Goal: Task Accomplishment & Management: Manage account settings

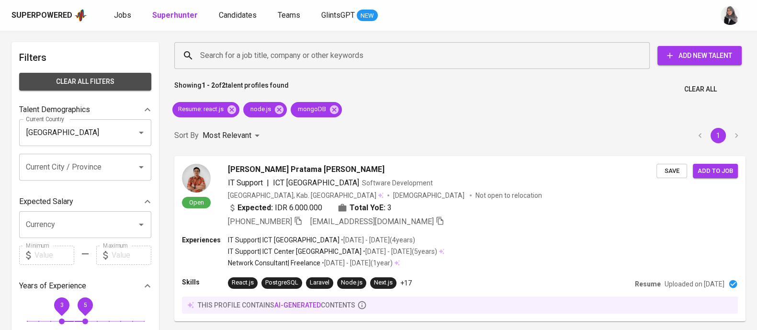
click at [116, 84] on span "Clear All filters" at bounding box center [85, 82] width 117 height 12
checkbox input "true"
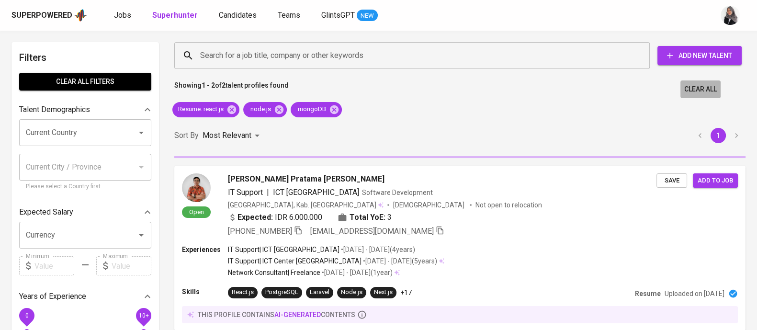
click at [694, 91] on span "Clear All" at bounding box center [700, 89] width 33 height 12
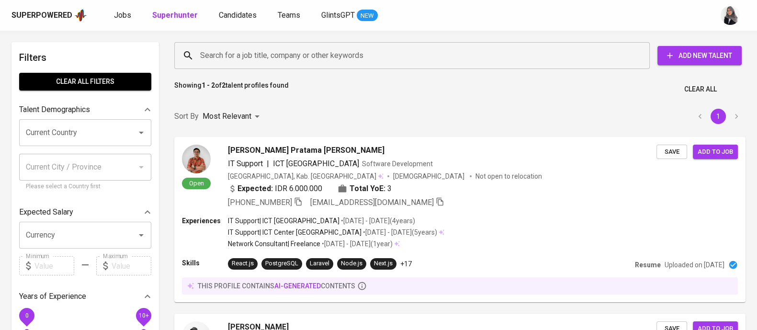
click at [249, 52] on input "Search for a job title, company or other keywords" at bounding box center [414, 55] width 433 height 18
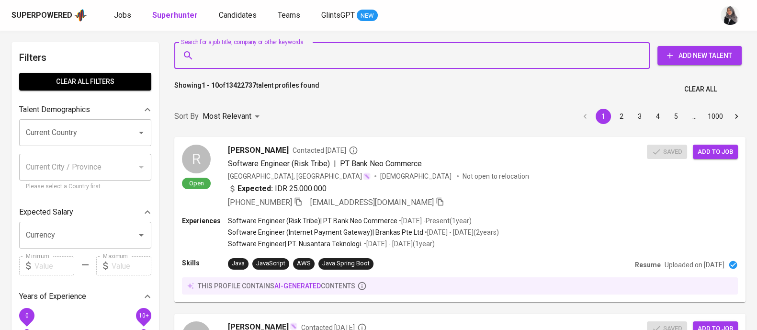
paste input "anggasp.unib@gmail.com |"
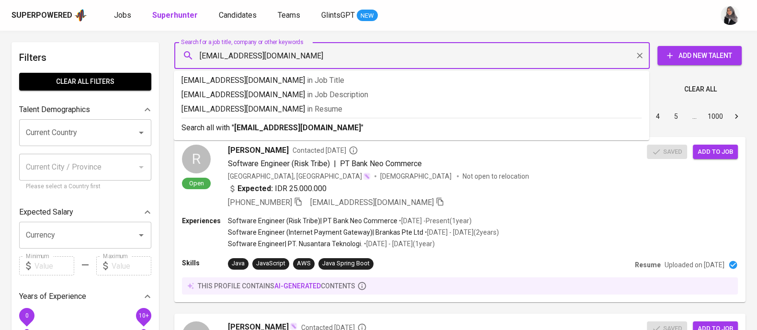
type input "[EMAIL_ADDRESS][DOMAIN_NAME]"
click at [338, 128] on p "Search all with " anggasp.unib@gmail.com "" at bounding box center [412, 127] width 460 height 11
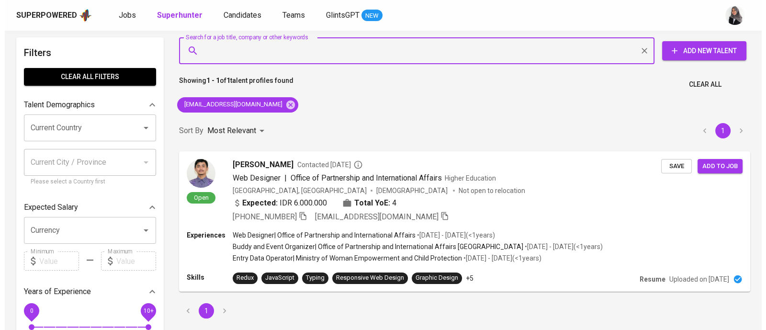
scroll to position [7, 0]
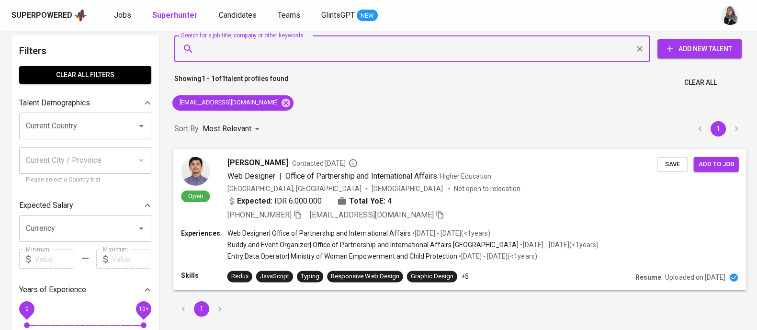
click at [512, 219] on div "+62 823-7291-3300 anggasp.unib@gmail.com" at bounding box center [442, 214] width 430 height 11
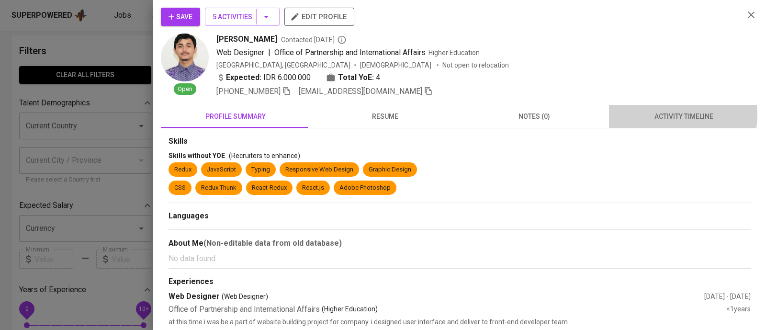
click at [660, 114] on span "activity timeline" at bounding box center [684, 117] width 138 height 12
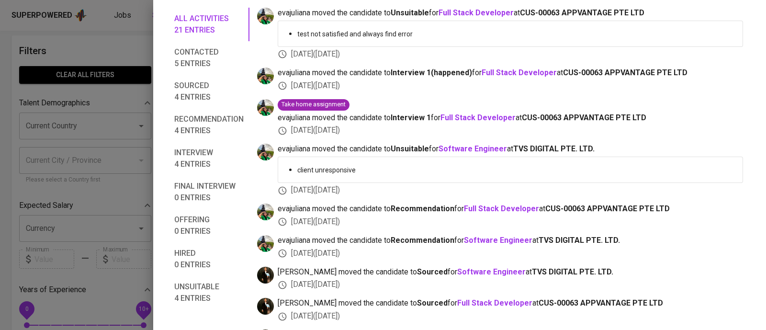
scroll to position [0, 0]
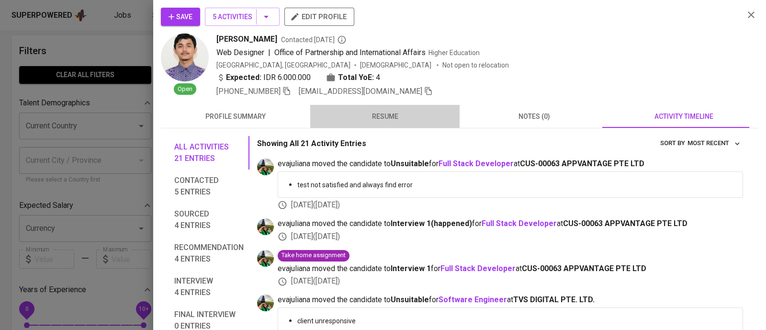
click at [393, 112] on span "resume" at bounding box center [385, 117] width 138 height 12
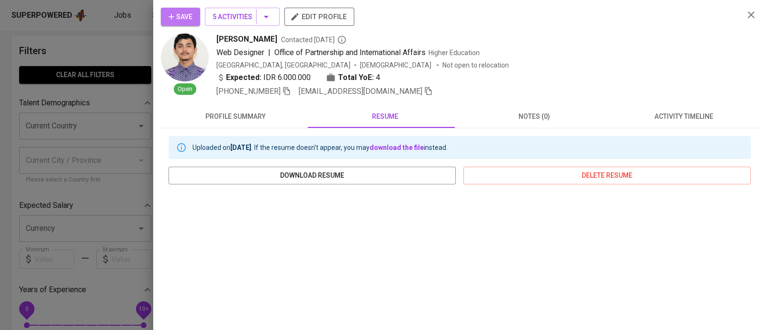
click at [172, 15] on icon "button" at bounding box center [172, 17] width 10 height 10
click at [750, 81] on div "Save 5 Activities edit profile Open Angga Saputra Contacted 1 year ago Web Desi…" at bounding box center [459, 165] width 613 height 330
click at [119, 60] on div at bounding box center [383, 165] width 766 height 330
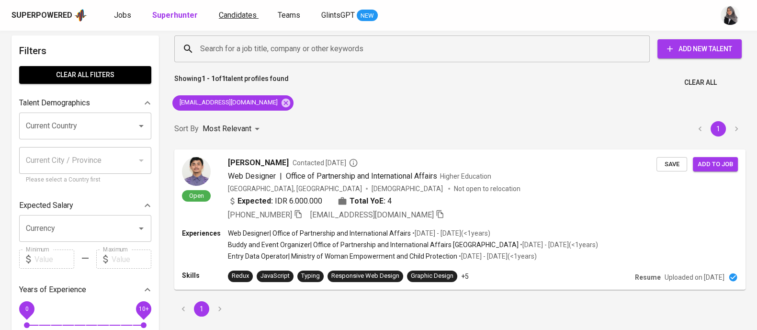
click at [240, 20] on link "Candidates" at bounding box center [239, 16] width 40 height 12
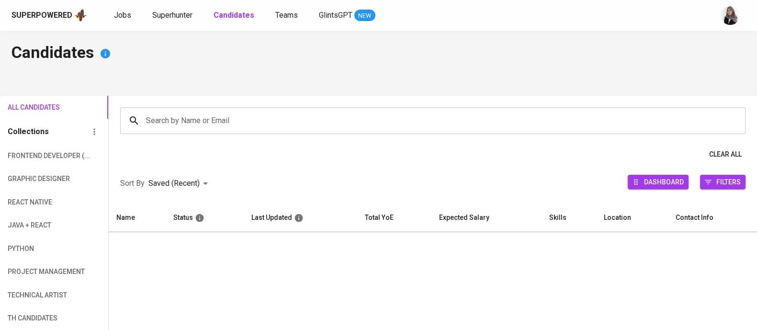
click at [348, 128] on input "Search by Name or Email" at bounding box center [435, 121] width 583 height 18
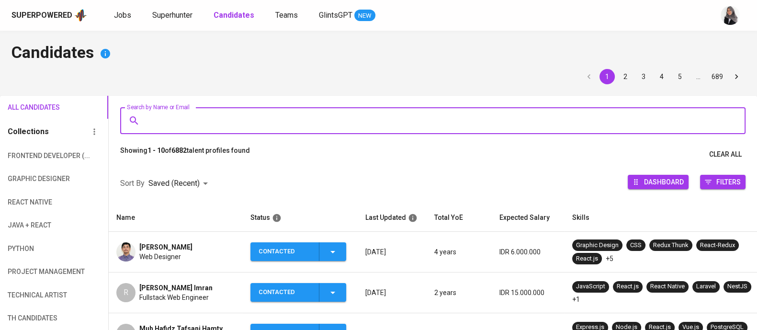
paste input "[EMAIL_ADDRESS][DOMAIN_NAME]"
type input "[EMAIL_ADDRESS][DOMAIN_NAME]"
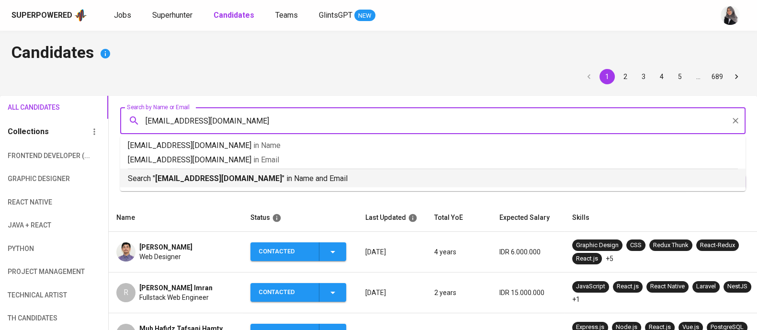
click at [343, 173] on p "Search " farridguntoro@gmail.com " in Name and Email" at bounding box center [433, 178] width 610 height 11
click at [343, 163] on div at bounding box center [433, 163] width 648 height 0
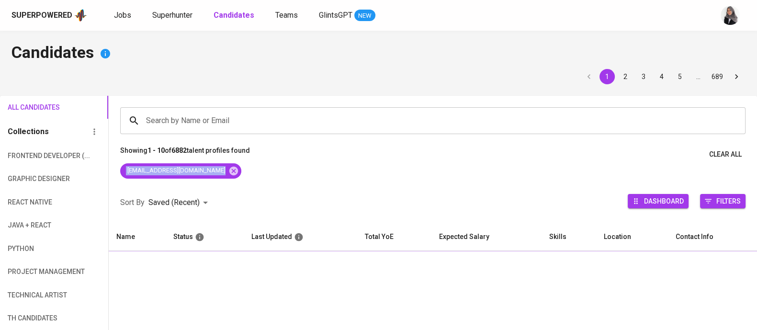
click at [343, 173] on div "[EMAIL_ADDRESS][DOMAIN_NAME]" at bounding box center [433, 172] width 648 height 19
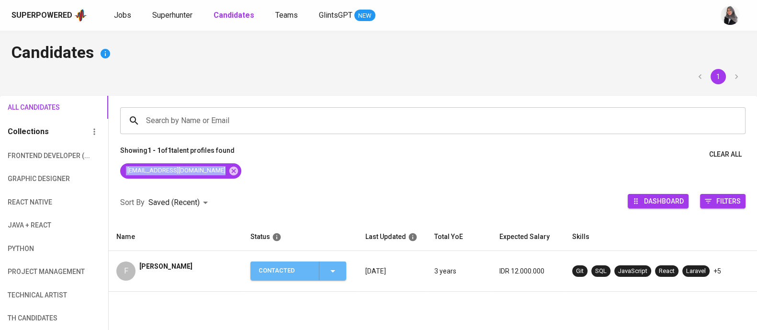
click at [338, 269] on span "Contacted" at bounding box center [298, 270] width 88 height 19
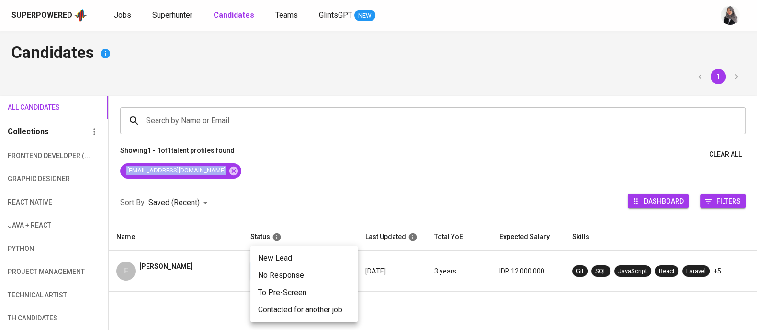
click at [326, 255] on li "New Lead" at bounding box center [303, 258] width 107 height 17
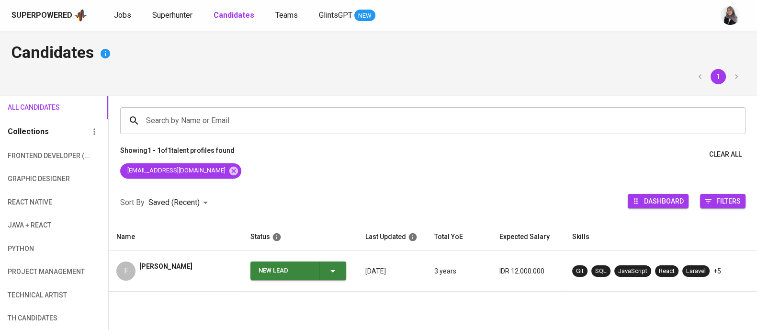
click at [341, 280] on td "New Lead" at bounding box center [300, 271] width 115 height 41
click at [332, 269] on icon "button" at bounding box center [332, 270] width 11 height 11
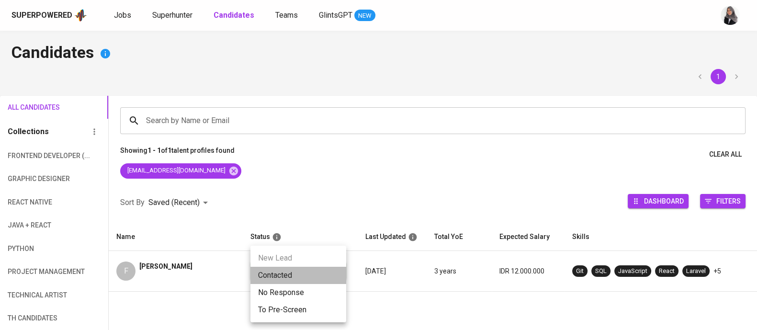
click at [313, 270] on li "Contacted" at bounding box center [298, 275] width 96 height 17
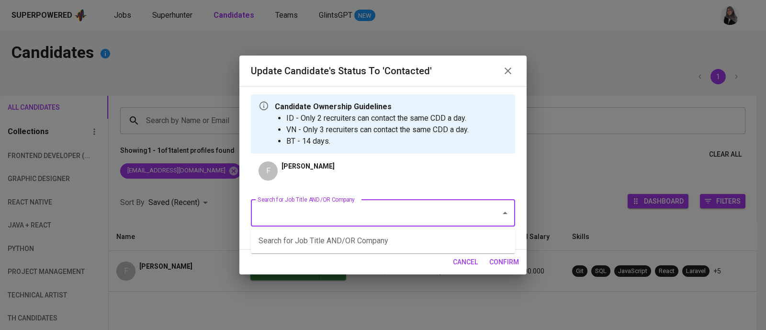
click at [395, 208] on input "Search for Job Title AND/OR Company" at bounding box center [369, 213] width 229 height 18
type input "web"
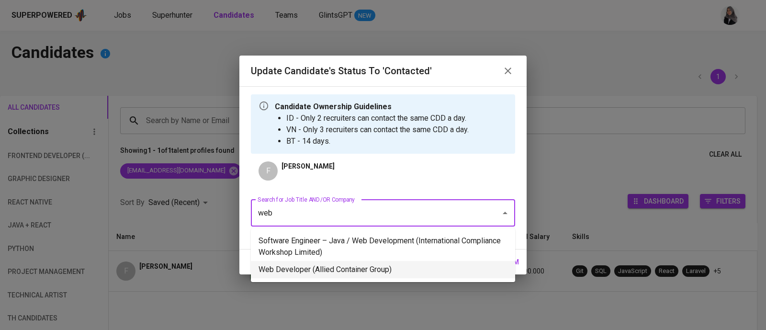
click at [419, 266] on li "Web Developer (Allied Container Group)" at bounding box center [383, 269] width 264 height 17
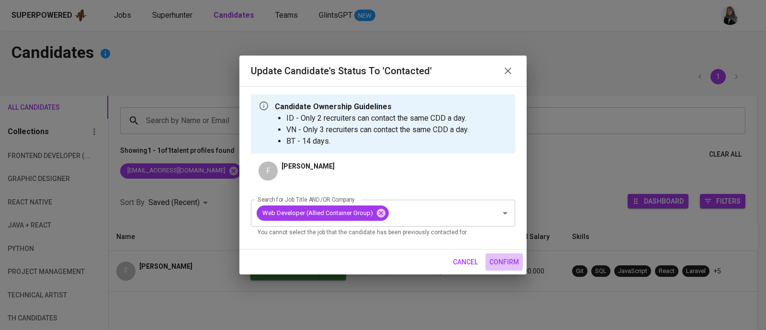
click at [503, 261] on span "confirm" at bounding box center [504, 262] width 30 height 12
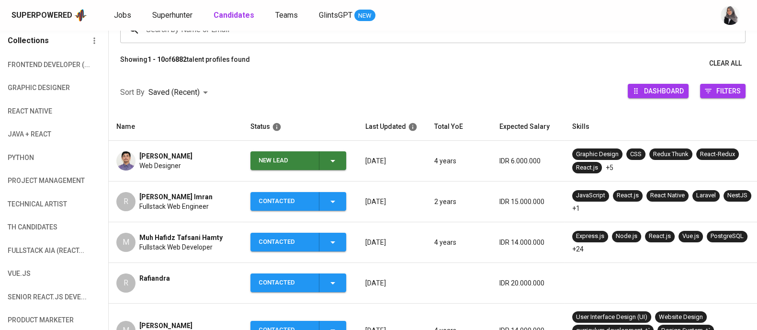
scroll to position [91, 0]
click at [328, 160] on icon "button" at bounding box center [332, 160] width 11 height 11
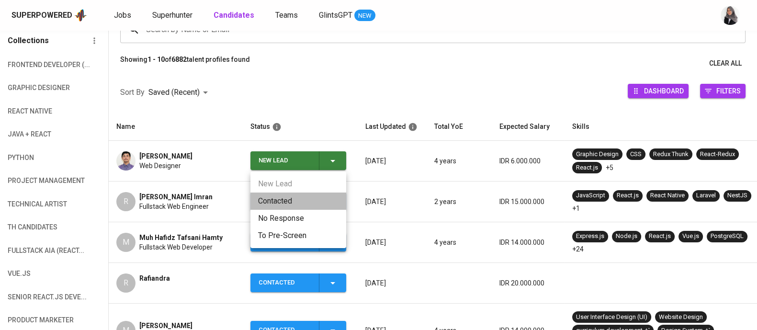
click at [266, 201] on li "Contacted" at bounding box center [298, 201] width 96 height 17
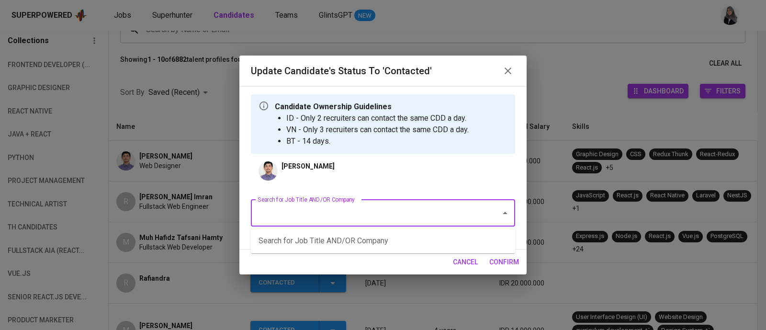
click at [394, 214] on input "Search for Job Title AND/OR Company" at bounding box center [369, 213] width 229 height 18
type input "e"
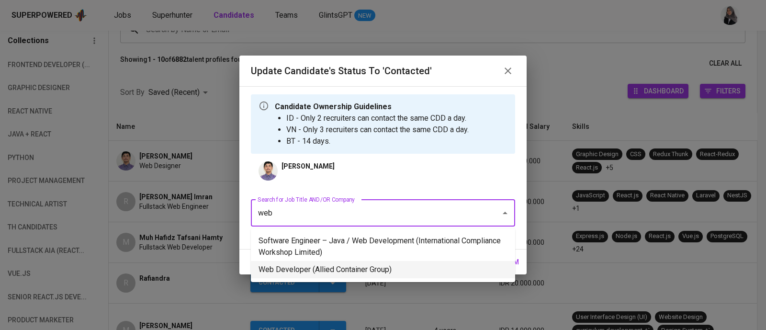
click at [421, 267] on li "Web Developer (Allied Container Group)" at bounding box center [383, 269] width 264 height 17
type input "web"
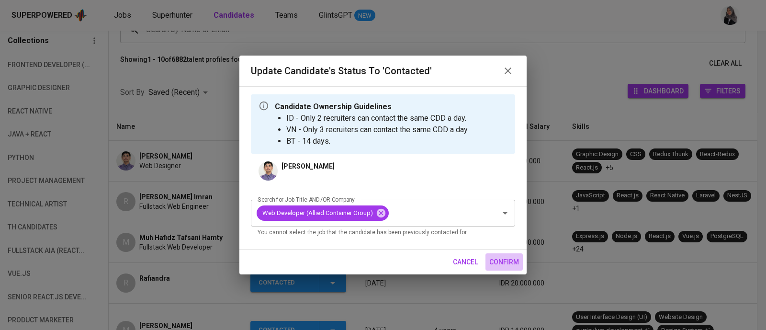
click at [514, 262] on span "confirm" at bounding box center [504, 262] width 30 height 12
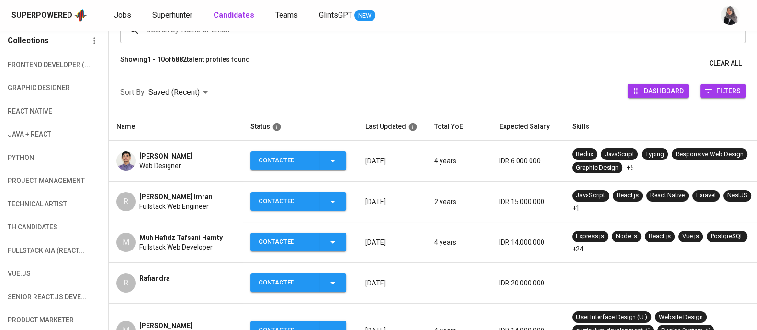
click at [625, 23] on div "Superpowered Jobs Superhunter Candidates Teams GlintsGPT NEW" at bounding box center [378, 15] width 757 height 31
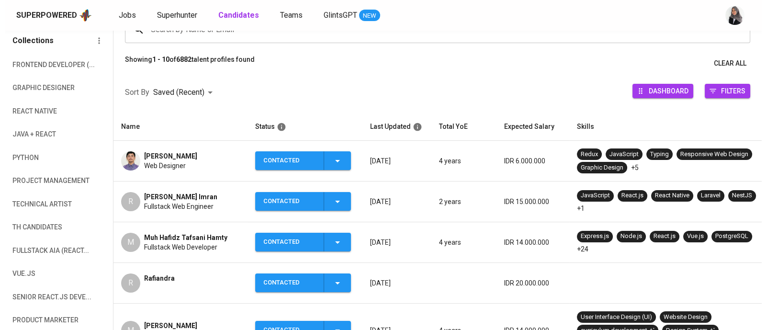
scroll to position [0, 0]
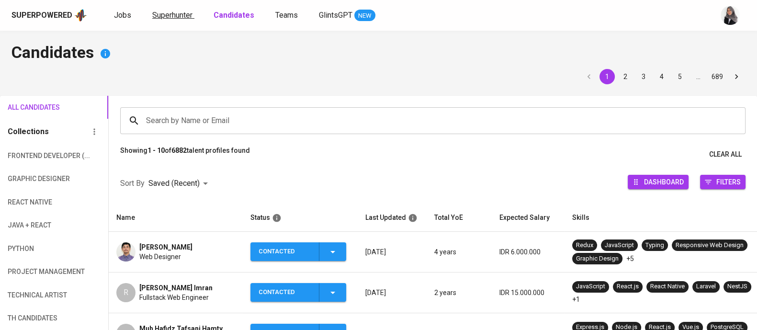
click at [170, 15] on span "Superhunter" at bounding box center [172, 15] width 40 height 9
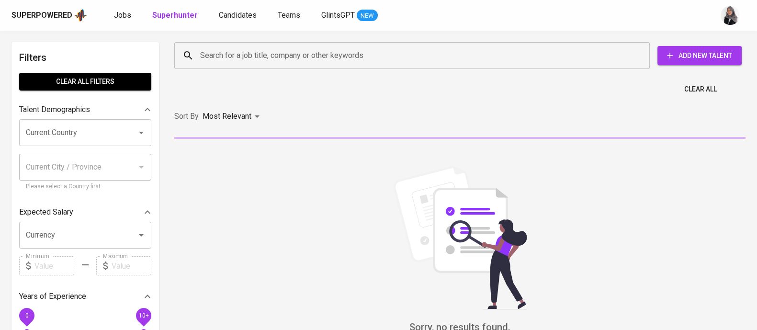
click at [287, 54] on input "Search for a job title, company or other keywords" at bounding box center [414, 55] width 433 height 18
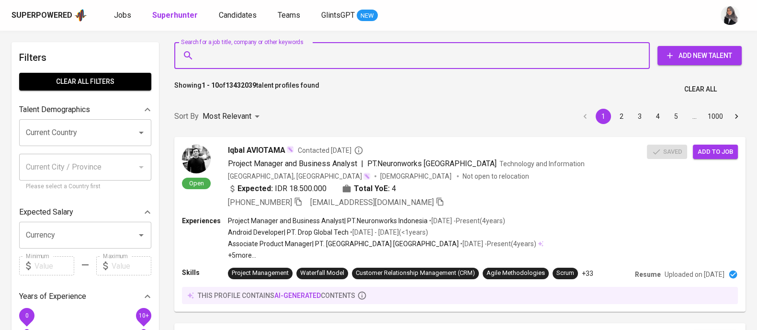
paste input "[EMAIL_ADDRESS][DOMAIN_NAME]"
type input "[EMAIL_ADDRESS][DOMAIN_NAME]"
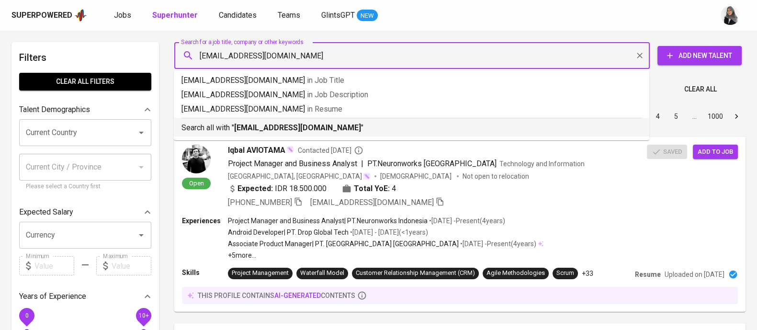
click at [328, 133] on p "Search all with " [EMAIL_ADDRESS][DOMAIN_NAME] "" at bounding box center [412, 127] width 460 height 11
click at [328, 131] on div "Sort By Most Relevant MOST_RELEVANT 1 2 3 4 5 … 1000" at bounding box center [460, 116] width 583 height 29
click at [521, 131] on div "Sort By Most Relevant MOST_RELEVANT 1 2 3 4 5 … 1000" at bounding box center [460, 116] width 583 height 29
click at [283, 128] on div "Sort By Most Relevant MOST_RELEVANT 1 2 3 4 5 … 1000" at bounding box center [460, 116] width 583 height 29
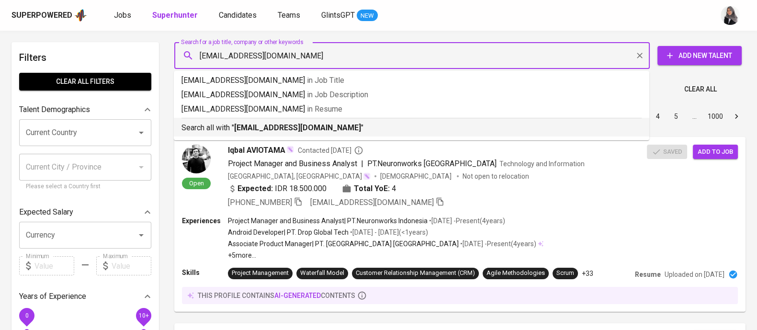
click at [283, 128] on div "Sort By Most Relevant MOST_RELEVANT 1 2 3 4 5 … 1000" at bounding box center [460, 116] width 583 height 29
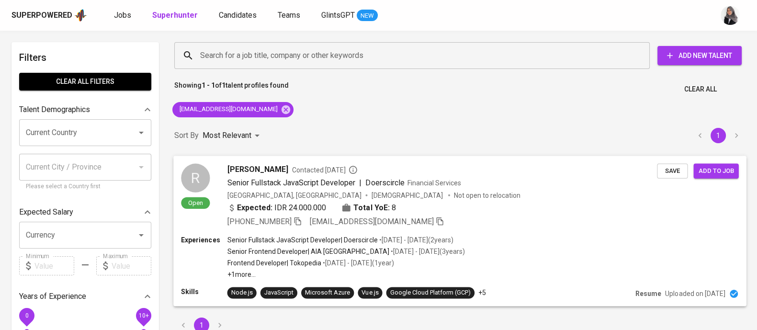
click at [530, 251] on div "Experiences Senior Fullstack JavaScript Developer | [GEOGRAPHIC_DATA] • [DATE] …" at bounding box center [459, 257] width 557 height 44
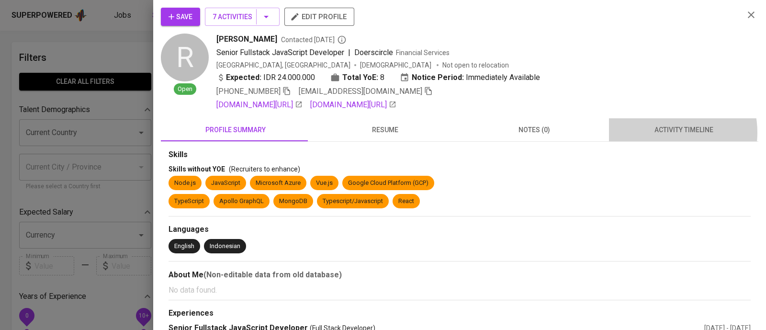
click at [662, 132] on span "activity timeline" at bounding box center [684, 130] width 138 height 12
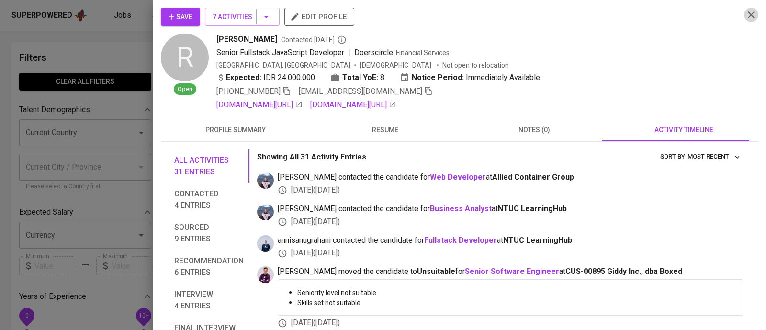
click at [746, 18] on icon "button" at bounding box center [751, 14] width 11 height 11
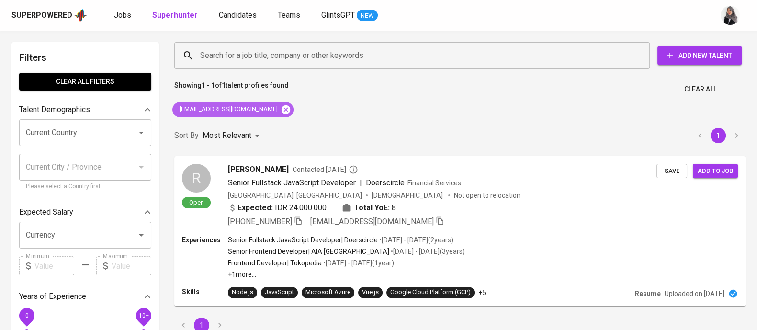
click at [287, 106] on icon at bounding box center [286, 109] width 9 height 9
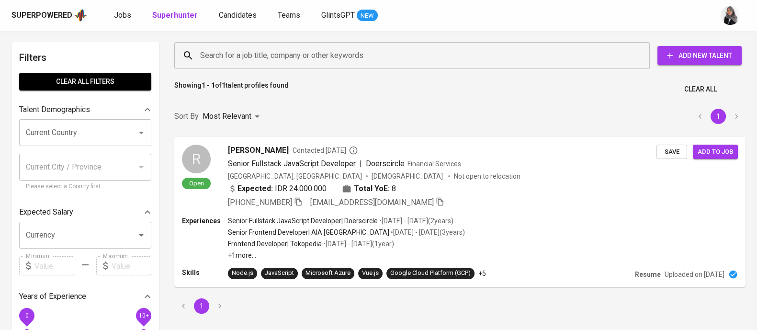
click at [305, 50] on input "Search for a job title, company or other keywords" at bounding box center [414, 55] width 433 height 18
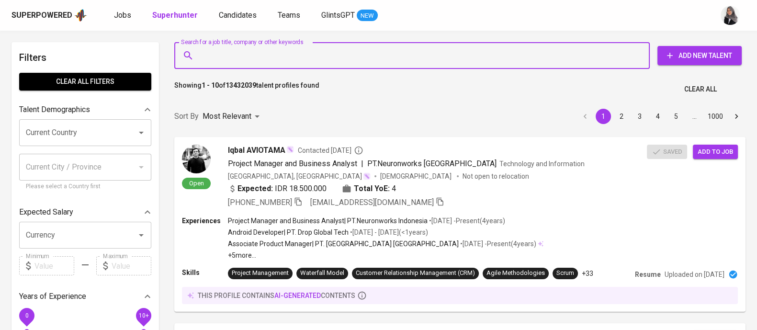
click at [321, 51] on input "Search for a job title, company or other keywords" at bounding box center [414, 55] width 433 height 18
paste input "[EMAIL_ADDRESS][DOMAIN_NAME]"
type input "[EMAIL_ADDRESS][DOMAIN_NAME]"
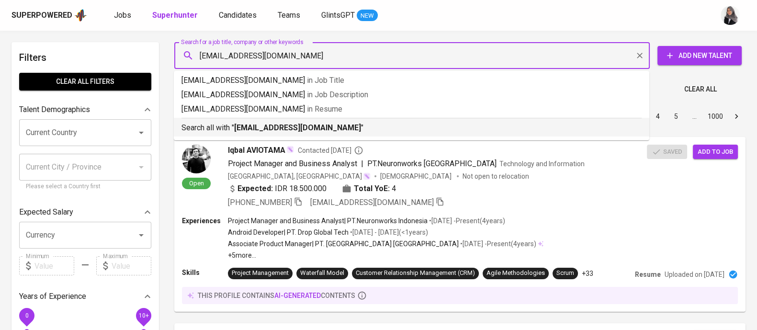
click at [338, 124] on p "Search all with " [EMAIL_ADDRESS][DOMAIN_NAME] "" at bounding box center [412, 127] width 460 height 11
click at [338, 124] on div "Sort By Most Relevant MOST_RELEVANT 1 2 3 4 5 … 1000" at bounding box center [460, 116] width 583 height 29
click at [505, 127] on div "Sort By Most Relevant MOST_RELEVANT 1 2 3 4 5 … 1000" at bounding box center [460, 116] width 583 height 29
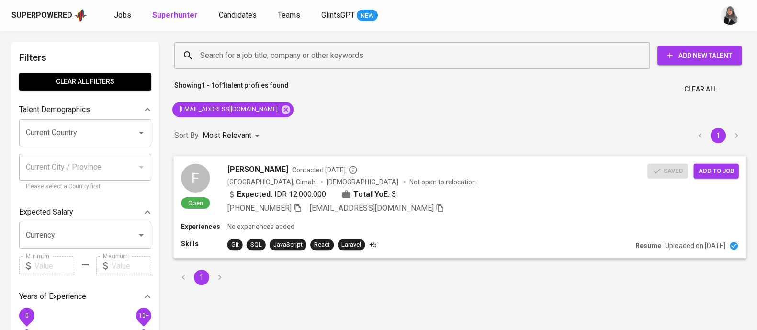
click at [431, 210] on div "[PHONE_NUMBER] [EMAIL_ADDRESS][DOMAIN_NAME]" at bounding box center [437, 207] width 420 height 11
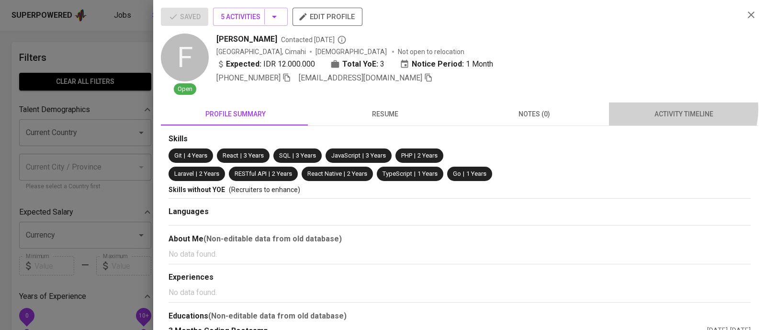
click at [676, 109] on span "activity timeline" at bounding box center [684, 114] width 138 height 12
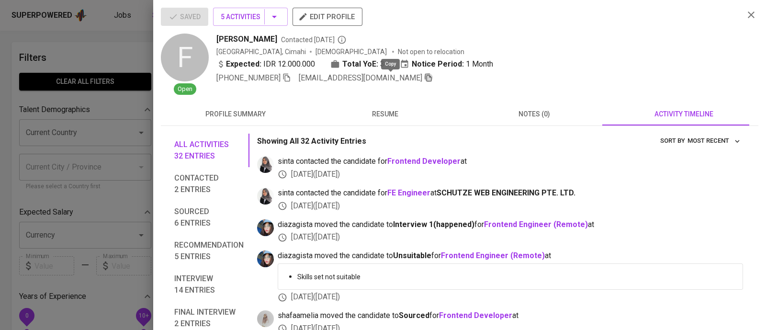
click at [424, 79] on icon "button" at bounding box center [428, 77] width 9 height 9
click at [283, 78] on icon "button" at bounding box center [287, 77] width 9 height 9
